Goal: Information Seeking & Learning: Learn about a topic

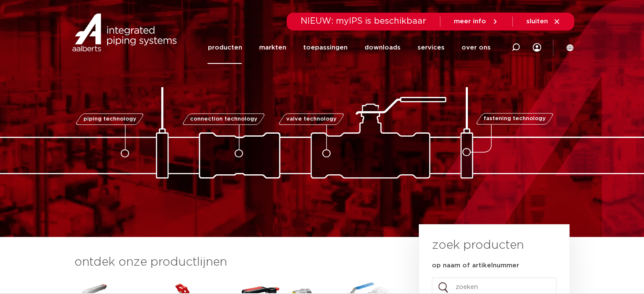
click at [242, 44] on link "producten" at bounding box center [225, 47] width 34 height 33
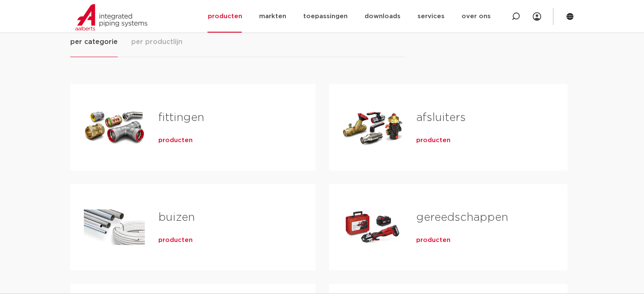
drag, startPoint x: 218, startPoint y: 117, endPoint x: 149, endPoint y: 115, distance: 69.1
click at [149, 115] on div "fittingen producten" at bounding box center [223, 127] width 157 height 59
copy link "fittingen"
drag, startPoint x: 100, startPoint y: 15, endPoint x: 157, endPoint y: 22, distance: 57.6
click at [100, 15] on img at bounding box center [111, 17] width 72 height 26
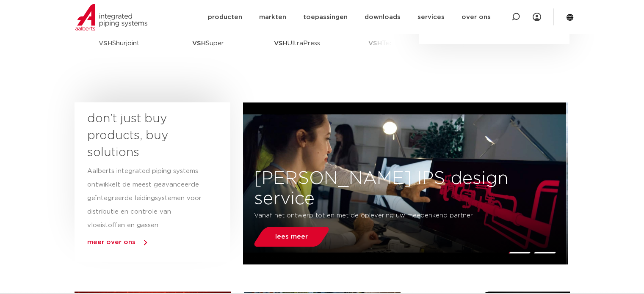
scroll to position [254, 0]
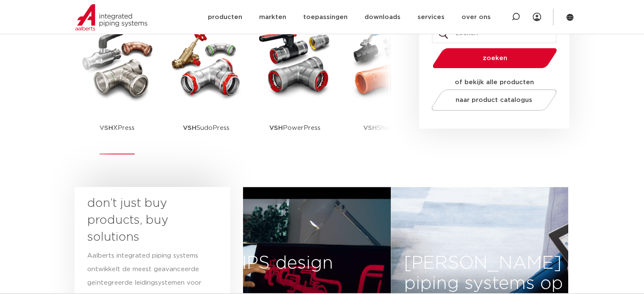
click at [140, 106] on link "VSH XPress" at bounding box center [117, 89] width 76 height 129
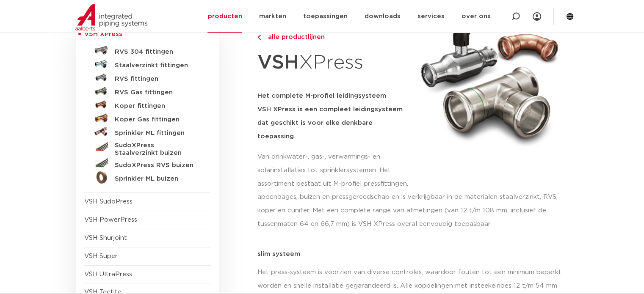
scroll to position [85, 0]
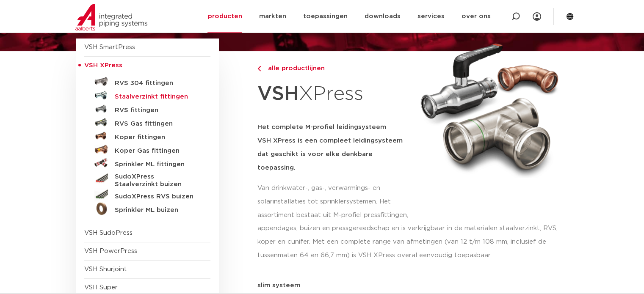
click at [155, 99] on h5 "Staalverzinkt fittingen" at bounding box center [157, 97] width 84 height 8
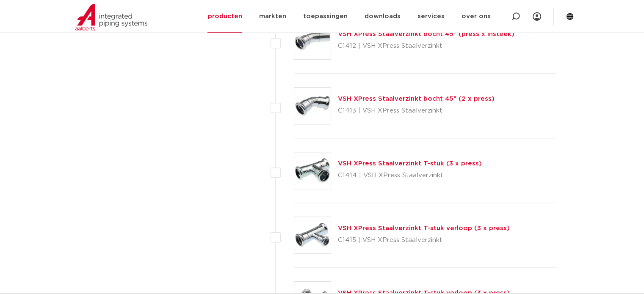
scroll to position [762, 0]
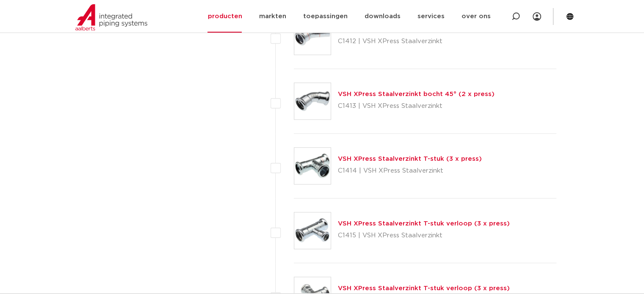
click at [379, 158] on link "VSH XPress Staalverzinkt T-stuk (3 x press)" at bounding box center [410, 159] width 144 height 6
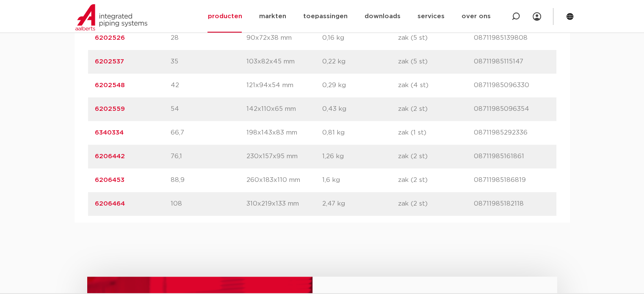
scroll to position [593, 0]
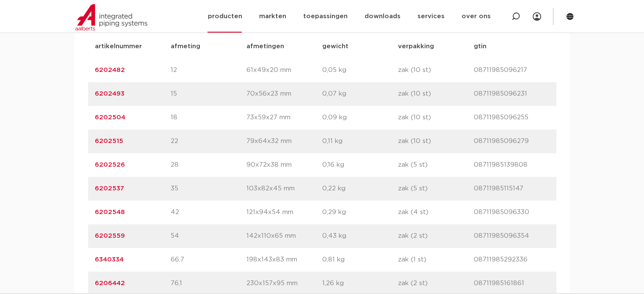
click at [98, 10] on img at bounding box center [111, 17] width 72 height 26
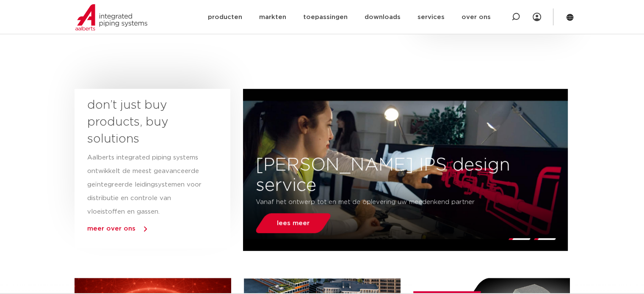
scroll to position [381, 0]
